Goal: Check status: Check status

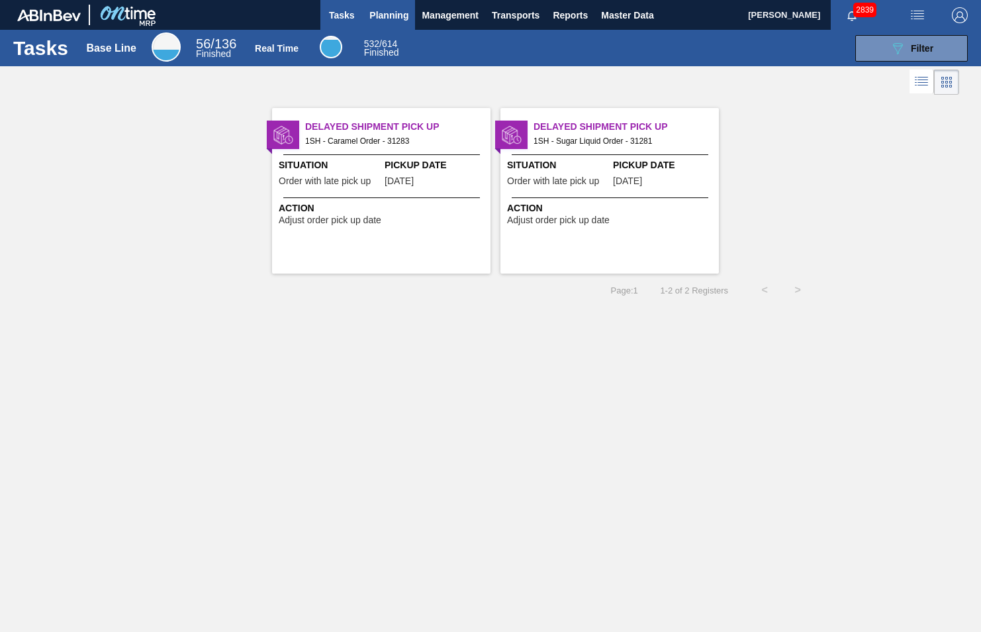
click at [392, 15] on span "Planning" at bounding box center [389, 15] width 39 height 16
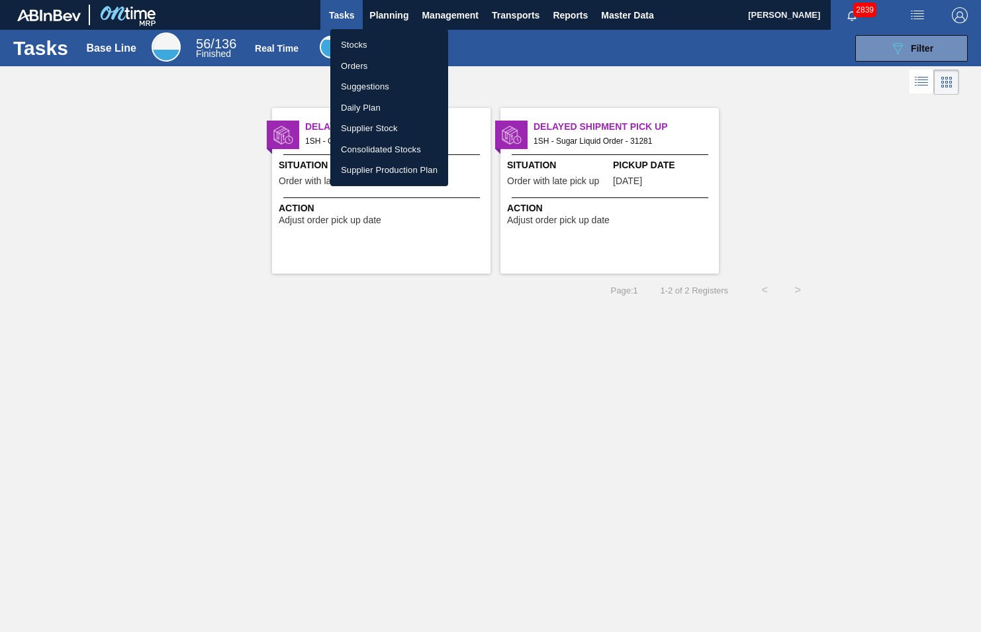
click at [354, 46] on li "Stocks" at bounding box center [389, 44] width 118 height 21
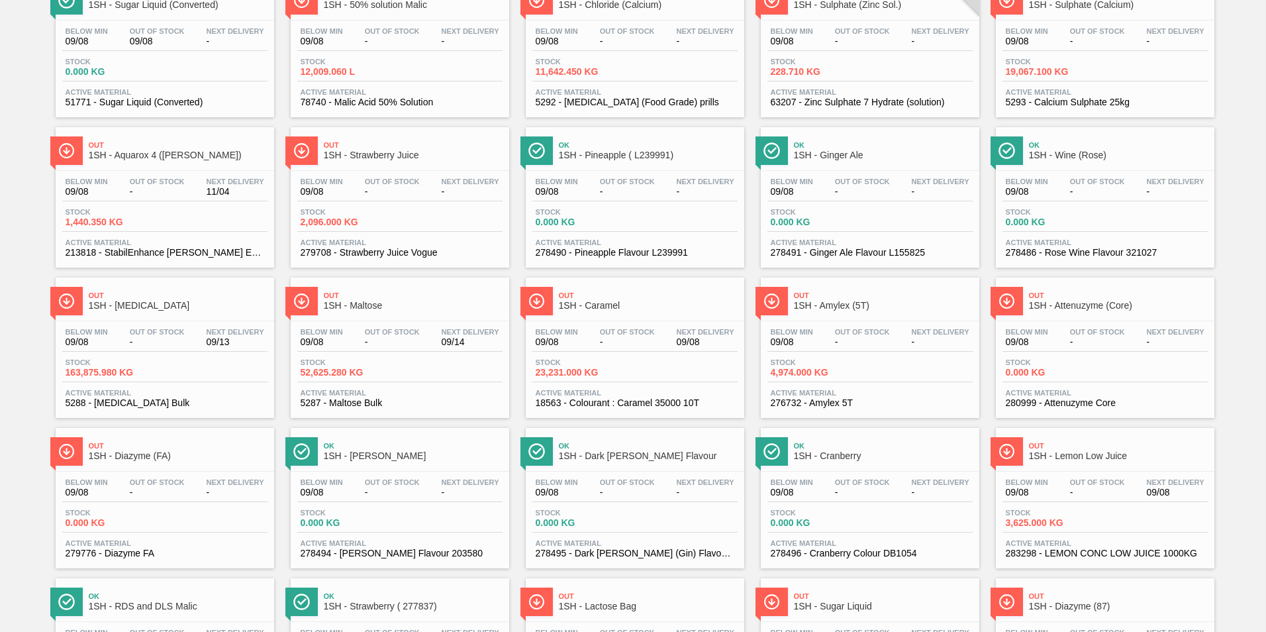
scroll to position [132, 0]
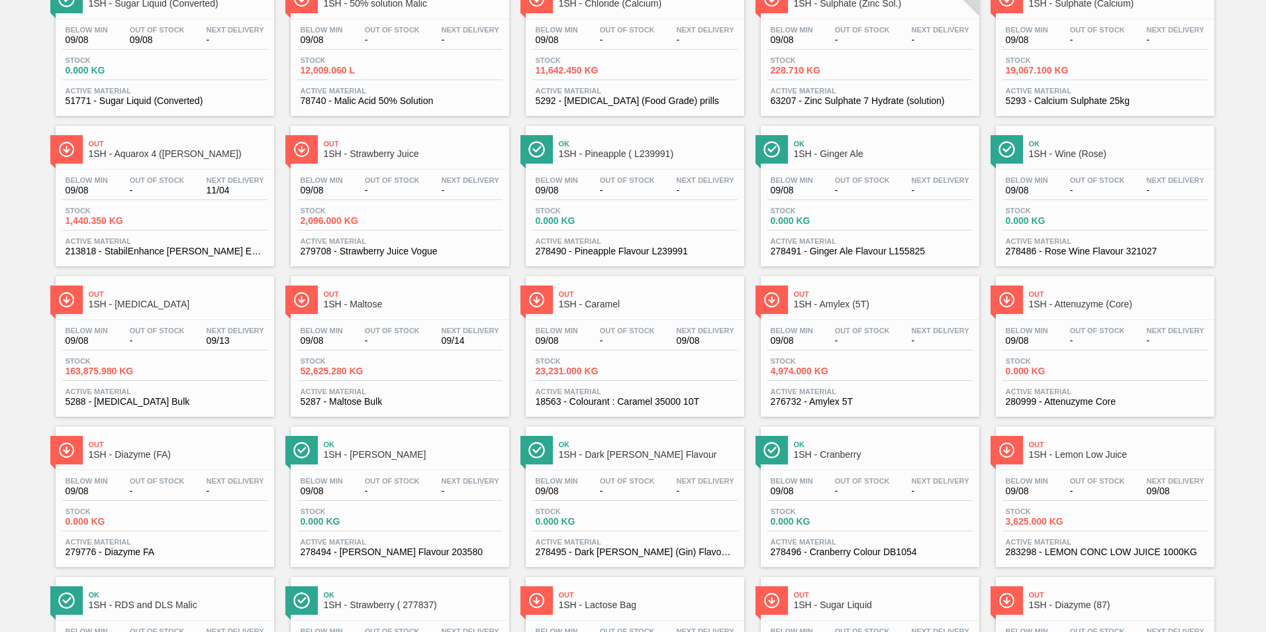
click at [365, 304] on span "1SH - Maltose" at bounding box center [413, 304] width 179 height 10
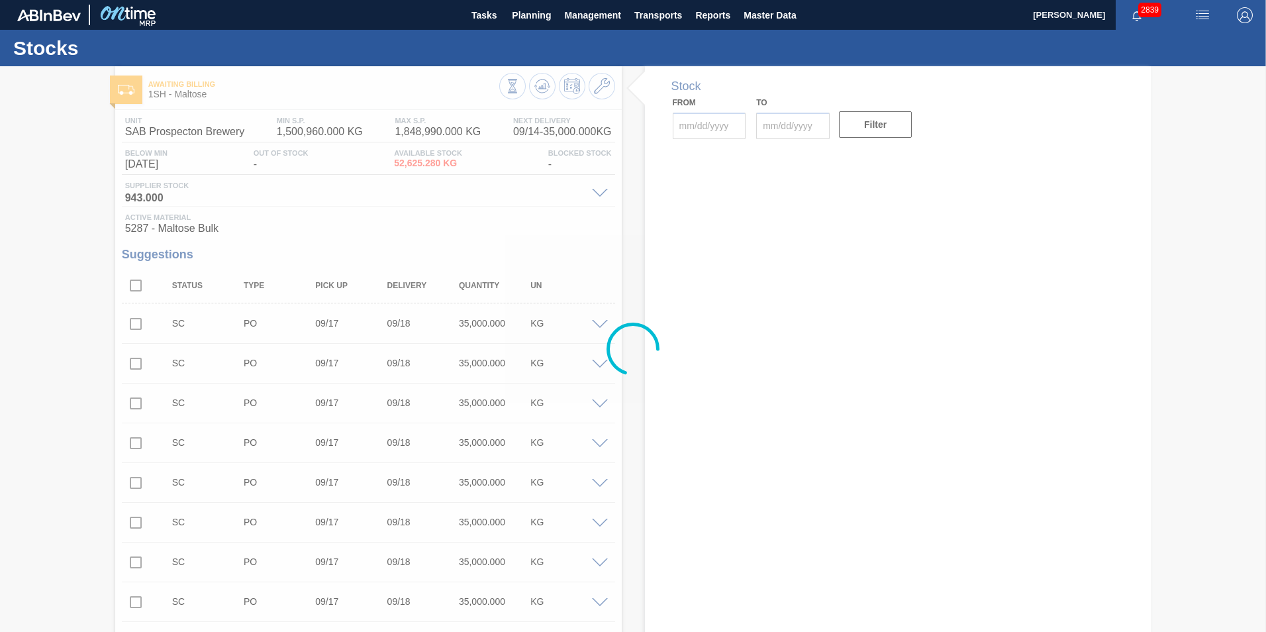
type input "[DATE]"
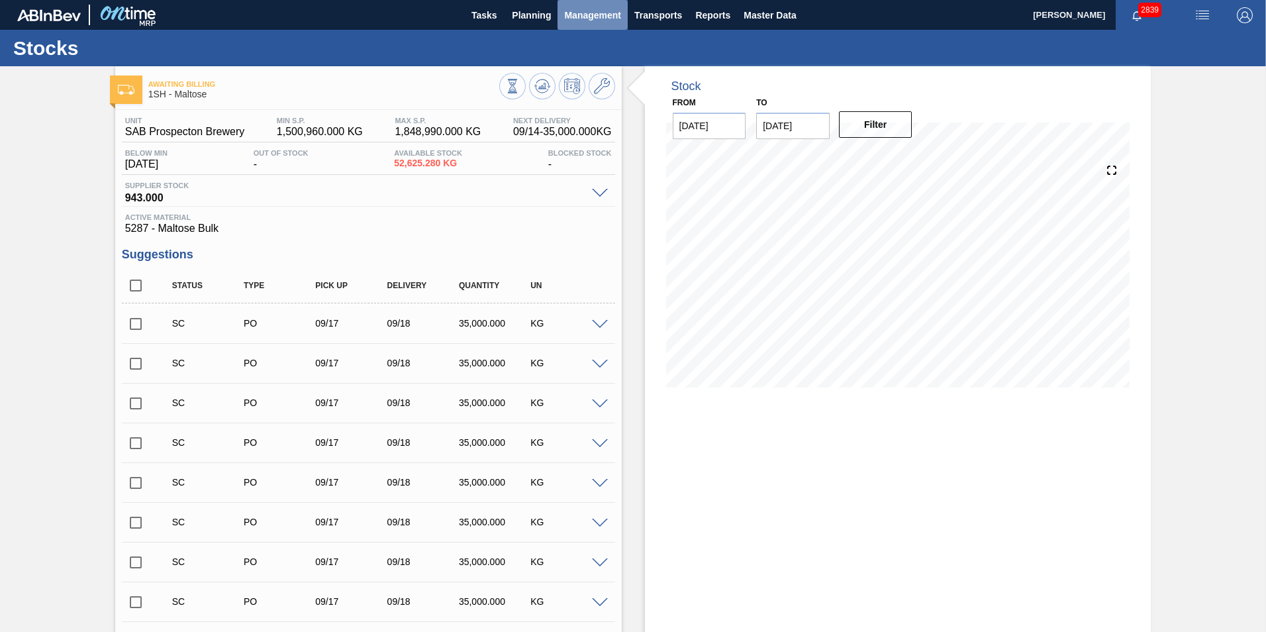
click at [577, 11] on span "Management" at bounding box center [592, 15] width 57 height 16
click at [540, 16] on div at bounding box center [633, 316] width 1266 height 632
click at [532, 16] on span "Planning" at bounding box center [531, 15] width 39 height 16
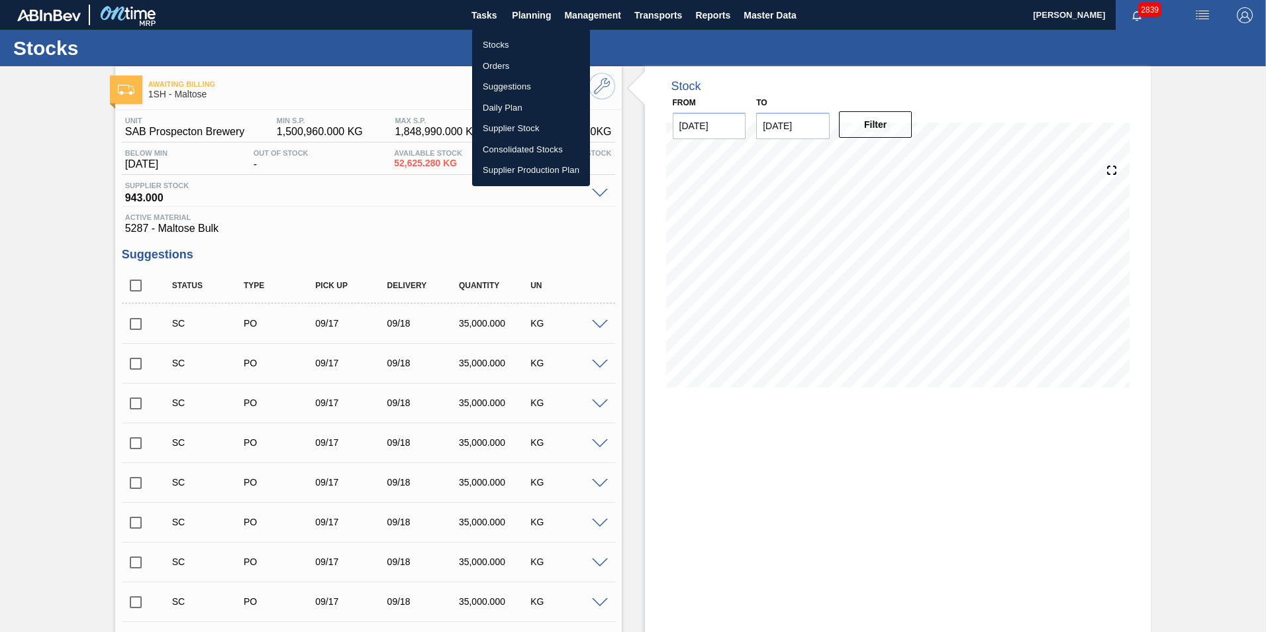
click at [481, 15] on div at bounding box center [633, 316] width 1266 height 632
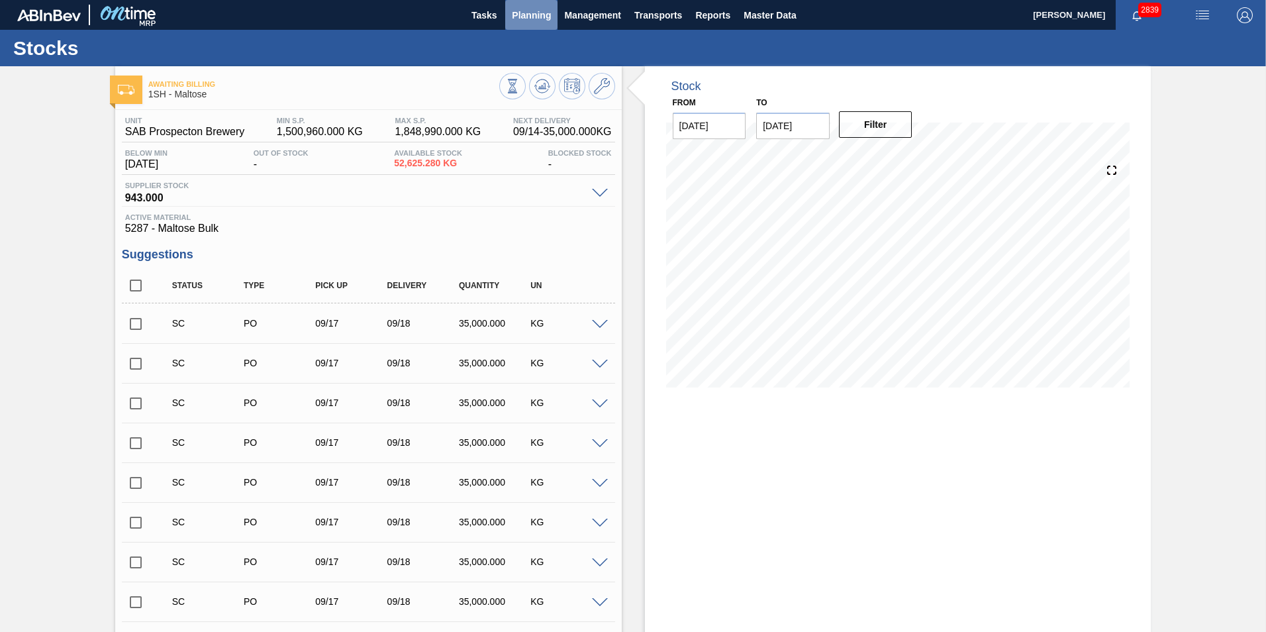
click at [523, 13] on span "Planning" at bounding box center [531, 15] width 39 height 16
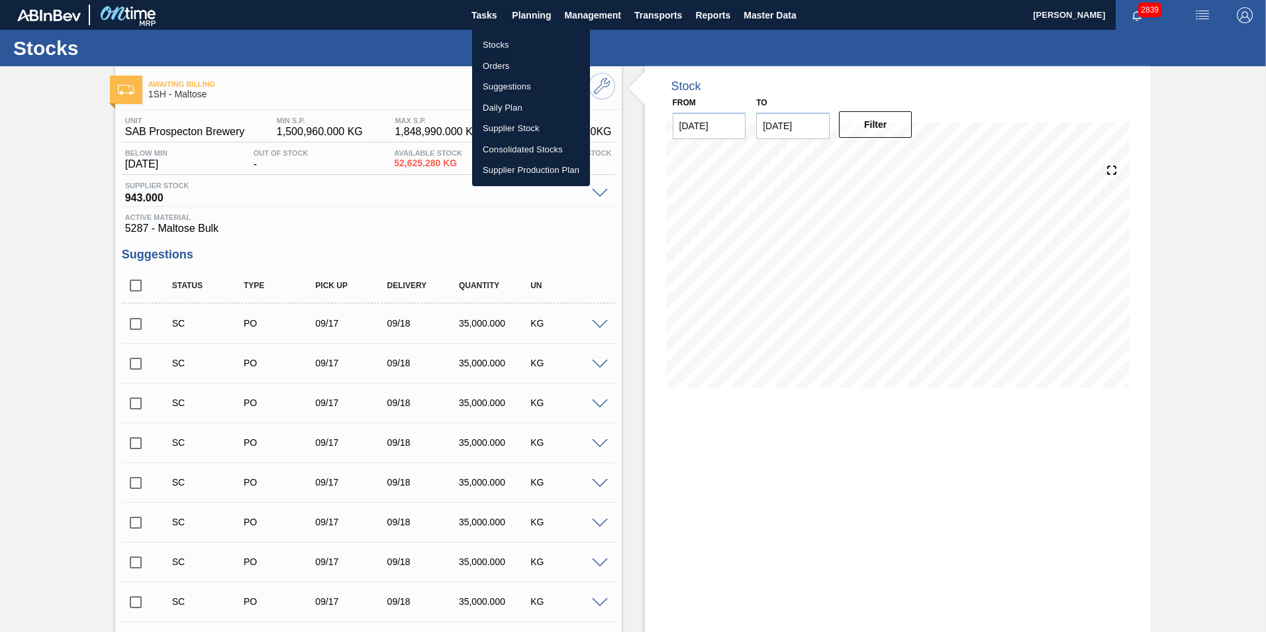
click at [495, 44] on li "Stocks" at bounding box center [531, 44] width 118 height 21
